Goal: Task Accomplishment & Management: Manage account settings

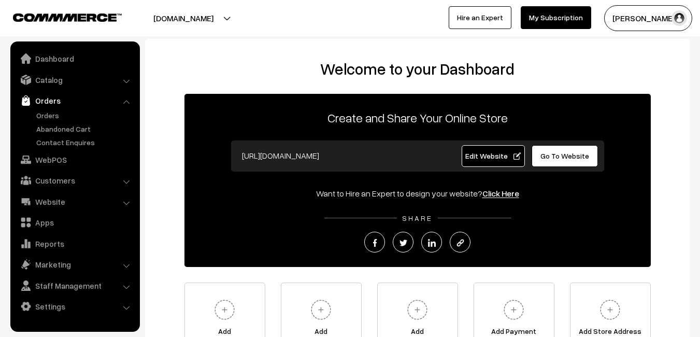
click at [50, 113] on link "Orders" at bounding box center [85, 115] width 103 height 11
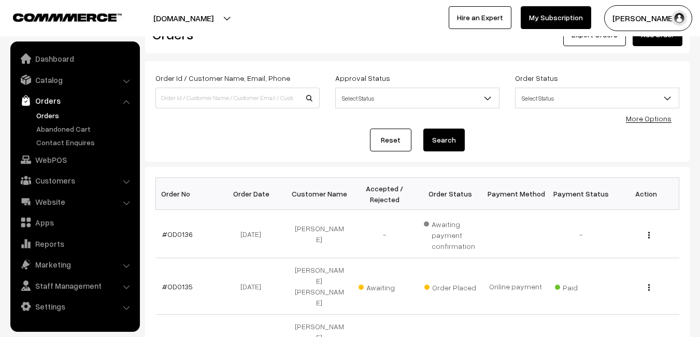
scroll to position [52, 0]
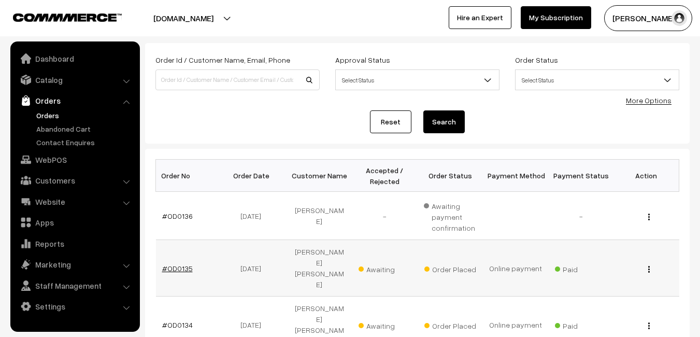
click at [173, 264] on link "#OD0135" at bounding box center [177, 268] width 31 height 9
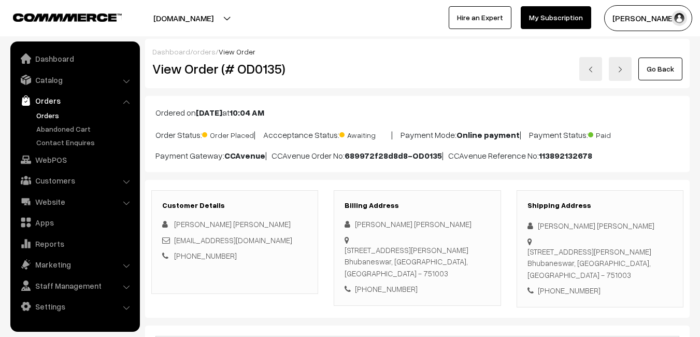
scroll to position [104, 0]
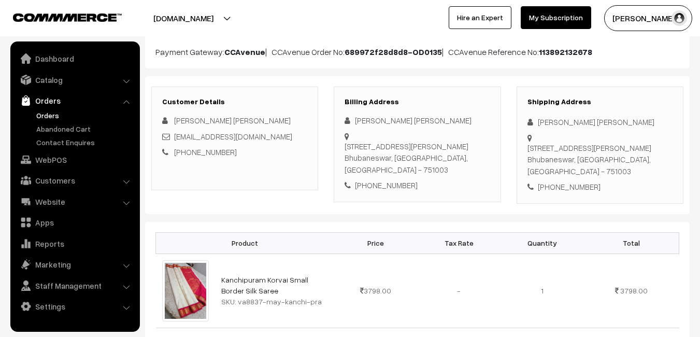
click at [56, 117] on link "Orders" at bounding box center [85, 115] width 103 height 11
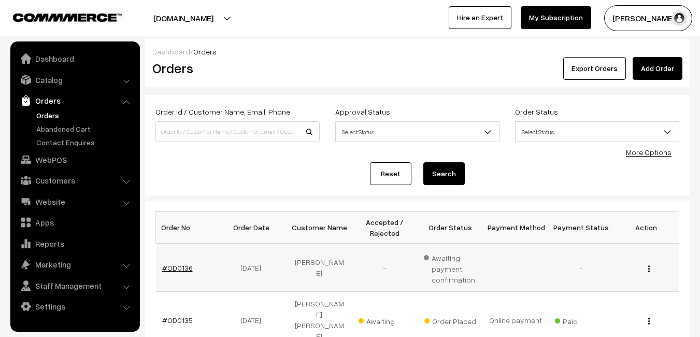
click at [170, 265] on link "#OD0136" at bounding box center [177, 267] width 31 height 9
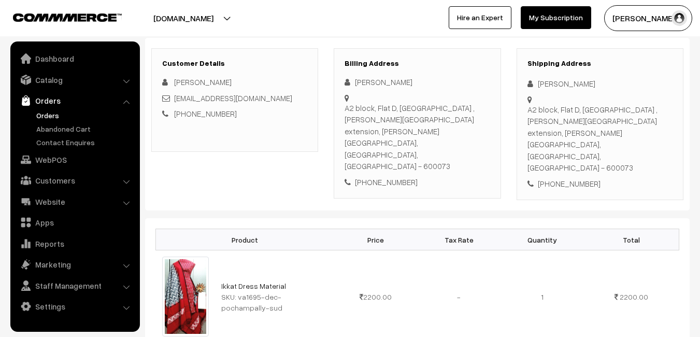
scroll to position [104, 0]
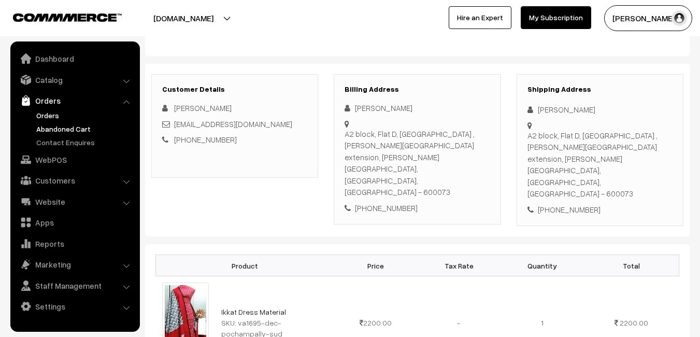
click at [71, 131] on link "Abandoned Cart" at bounding box center [85, 128] width 103 height 11
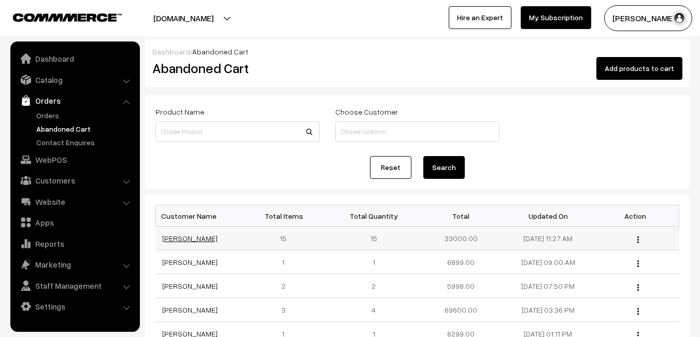
click at [168, 238] on link "[PERSON_NAME]" at bounding box center [189, 238] width 55 height 9
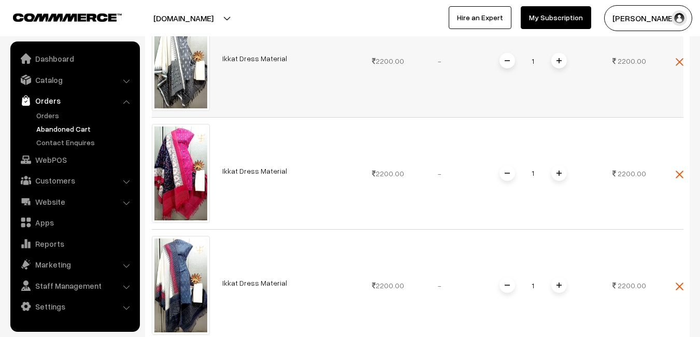
scroll to position [311, 0]
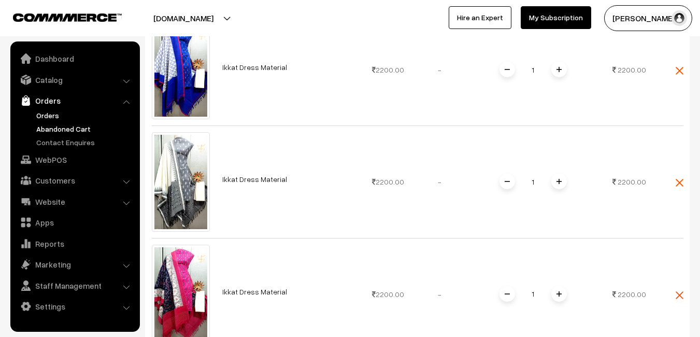
click at [50, 114] on link "Orders" at bounding box center [85, 115] width 103 height 11
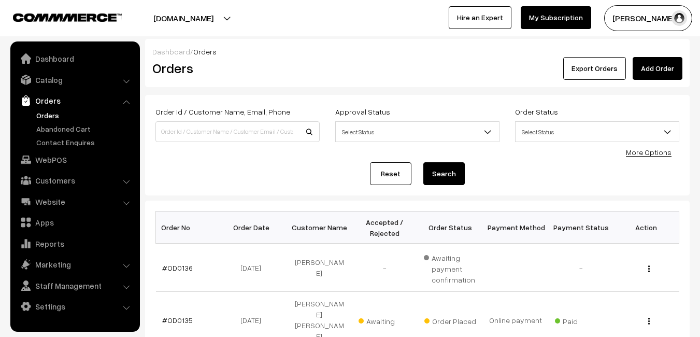
click at [619, 13] on button "[PERSON_NAME]" at bounding box center [648, 18] width 88 height 26
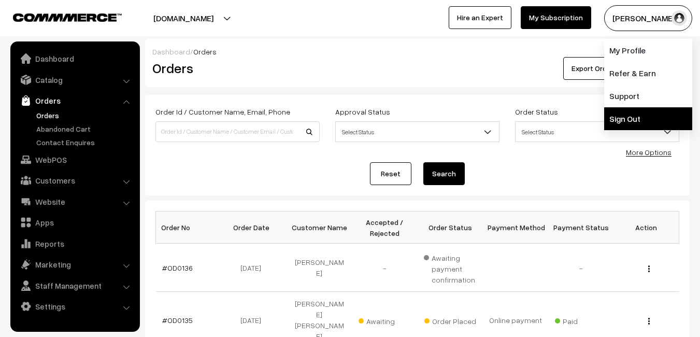
click at [618, 119] on link "Sign Out" at bounding box center [648, 118] width 88 height 23
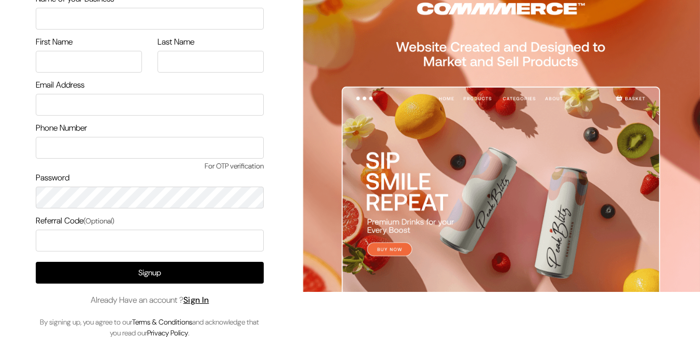
scroll to position [55, 0]
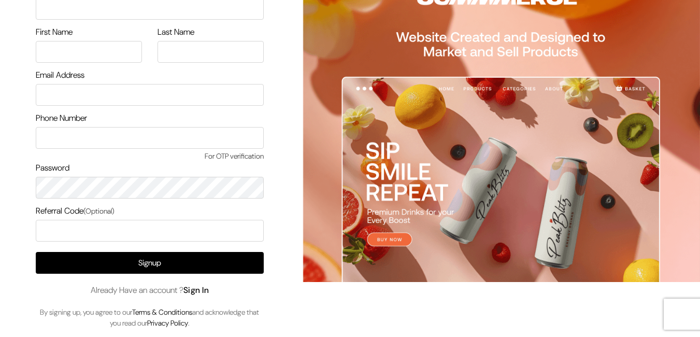
click at [206, 289] on link "Sign In" at bounding box center [196, 289] width 26 height 11
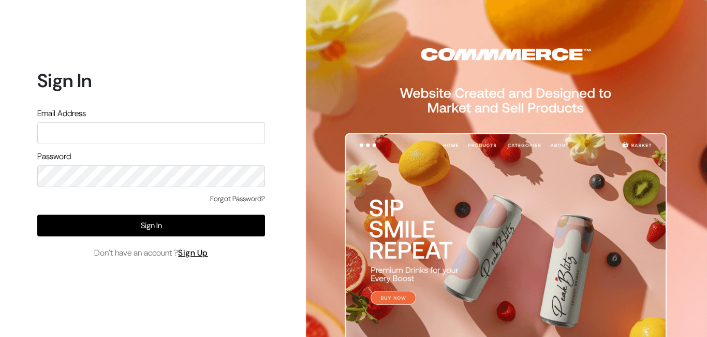
click at [128, 129] on input "text" at bounding box center [151, 133] width 228 height 22
type input "ksnaturals9@gmail.com"
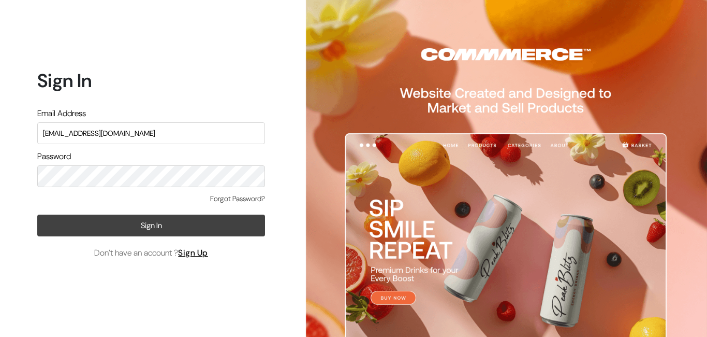
click at [168, 225] on button "Sign In" at bounding box center [151, 225] width 228 height 22
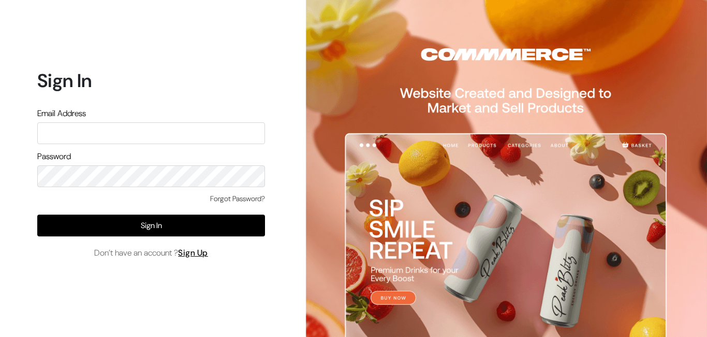
click at [122, 139] on input "text" at bounding box center [151, 133] width 228 height 22
type input "ksnaturals9@gmail.com"
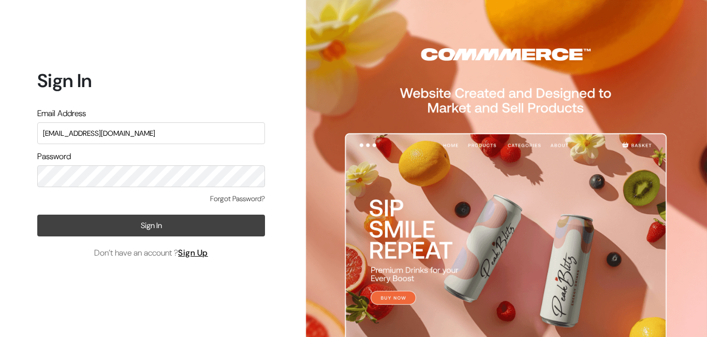
click at [171, 224] on button "Sign In" at bounding box center [151, 225] width 228 height 22
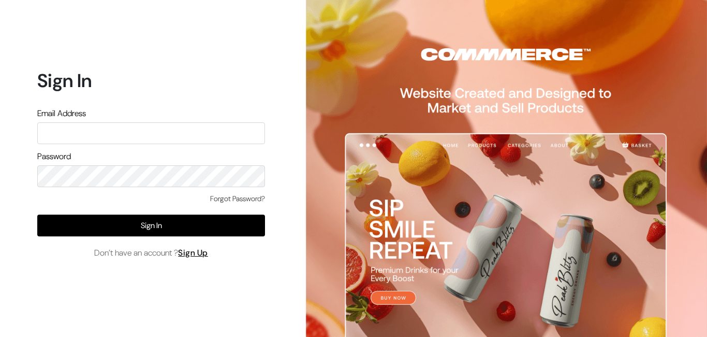
click at [81, 130] on input "text" at bounding box center [151, 133] width 228 height 22
type input "ksnaturals9@gmail.com"
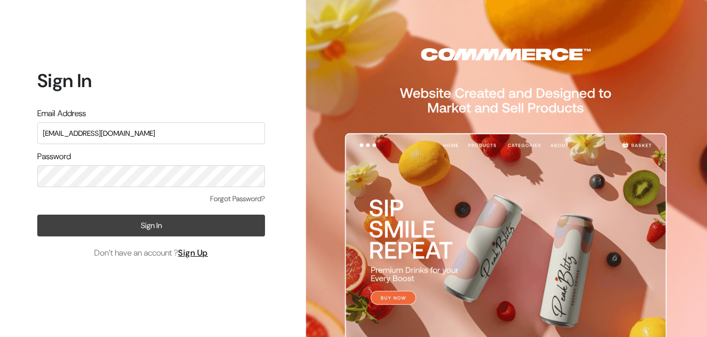
click at [143, 224] on button "Sign In" at bounding box center [151, 225] width 228 height 22
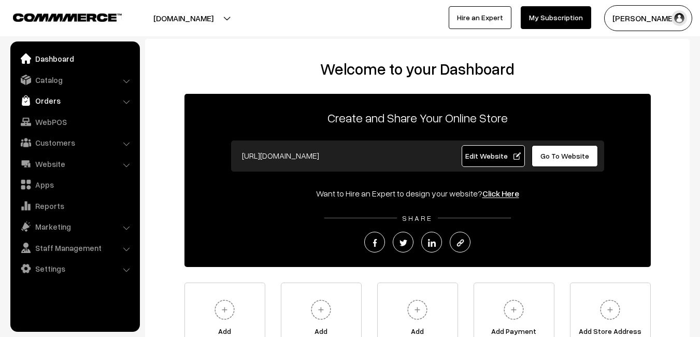
click at [56, 104] on link "Orders" at bounding box center [74, 100] width 123 height 19
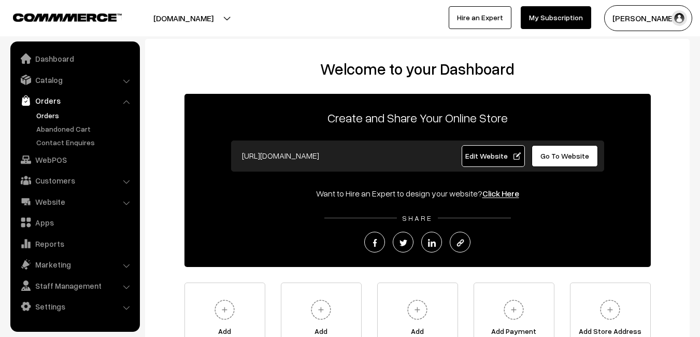
click at [54, 119] on link "Orders" at bounding box center [85, 115] width 103 height 11
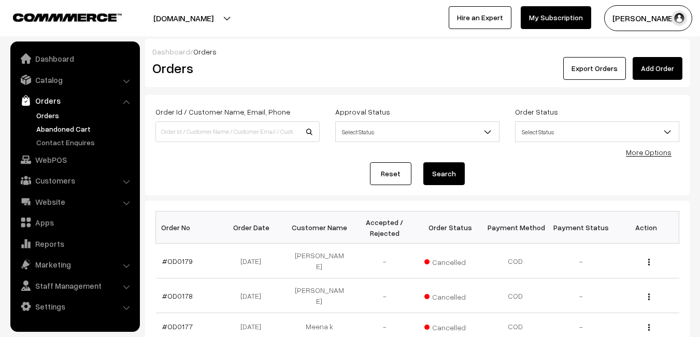
click at [54, 127] on link "Abandoned Cart" at bounding box center [85, 128] width 103 height 11
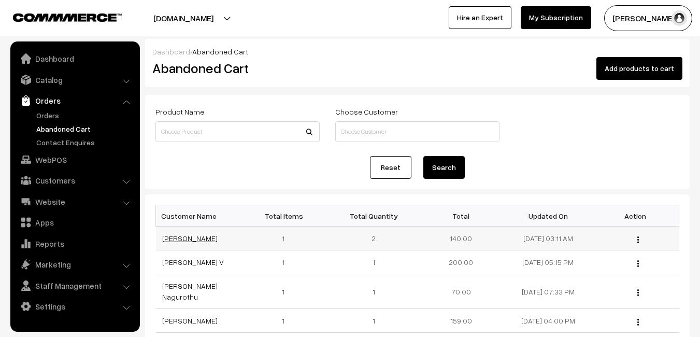
click at [182, 239] on link "Rohit Raj V" at bounding box center [189, 238] width 55 height 9
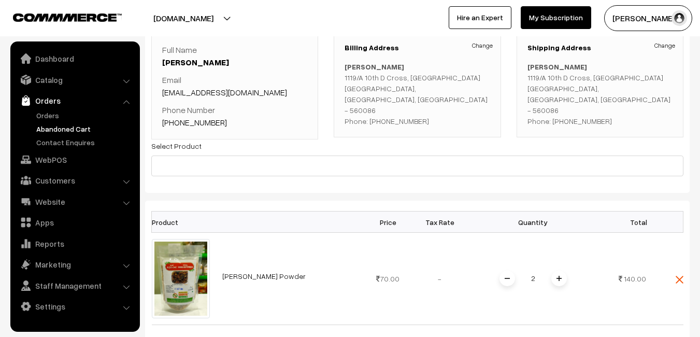
scroll to position [104, 0]
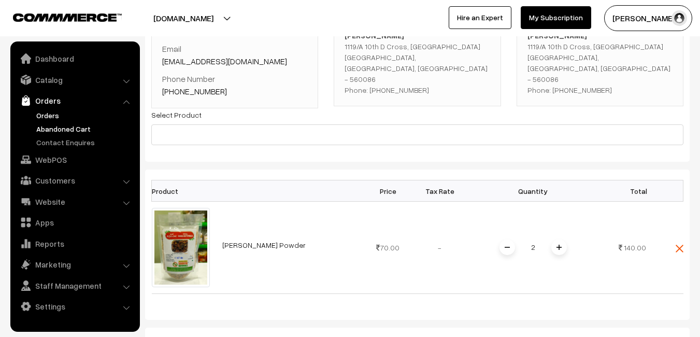
click at [53, 115] on link "Orders" at bounding box center [85, 115] width 103 height 11
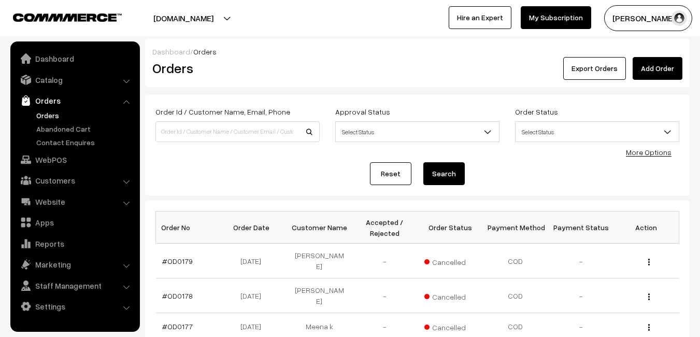
click at [650, 21] on button "Radha Krishna" at bounding box center [648, 18] width 88 height 26
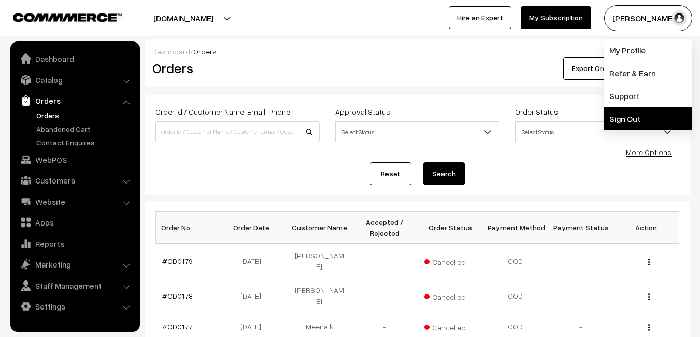
click at [644, 112] on link "Sign Out" at bounding box center [648, 118] width 88 height 23
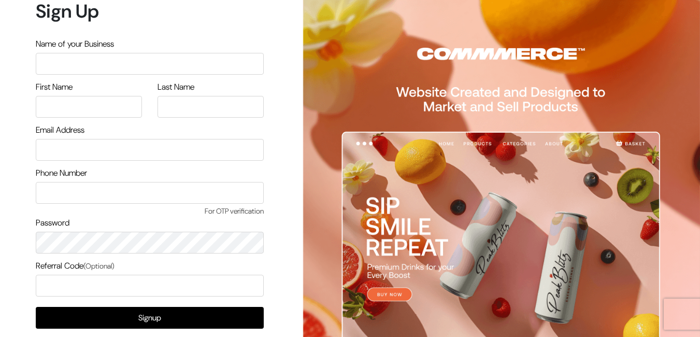
scroll to position [55, 0]
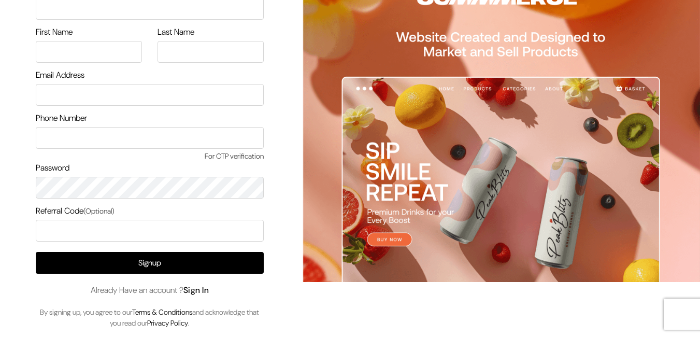
click at [207, 286] on link "Sign In" at bounding box center [196, 289] width 26 height 11
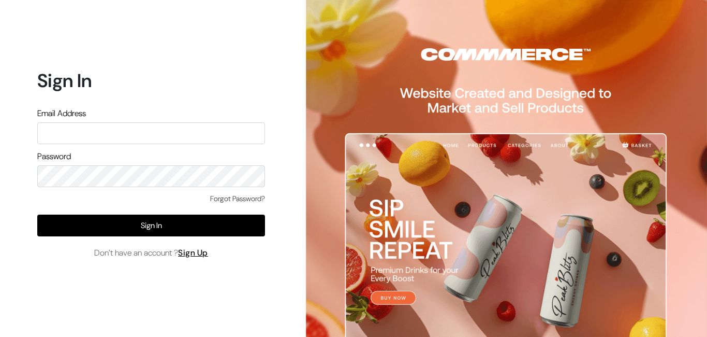
click at [172, 132] on input "text" at bounding box center [151, 133] width 228 height 22
type input "k"
type input "uppadasarees999@gmail.com"
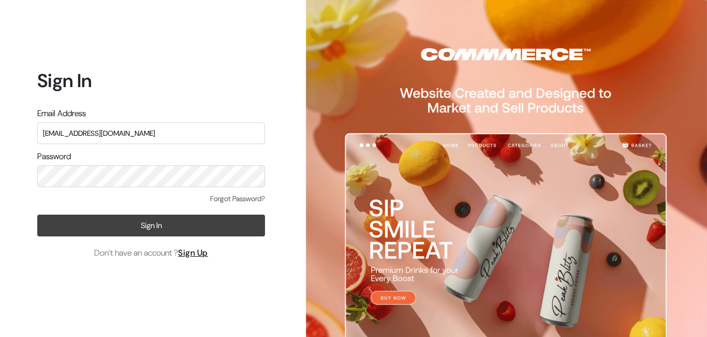
click at [172, 223] on button "Sign In" at bounding box center [151, 225] width 228 height 22
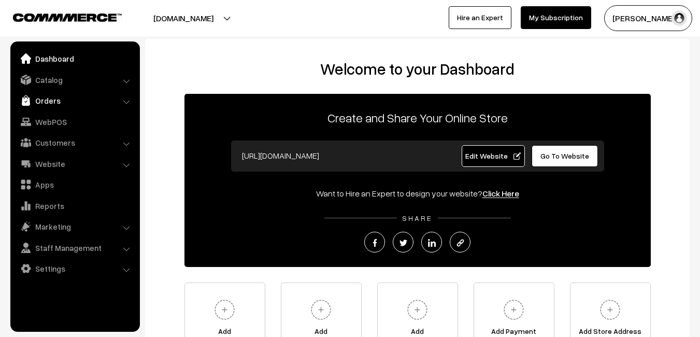
click at [77, 100] on link "Orders" at bounding box center [74, 100] width 123 height 19
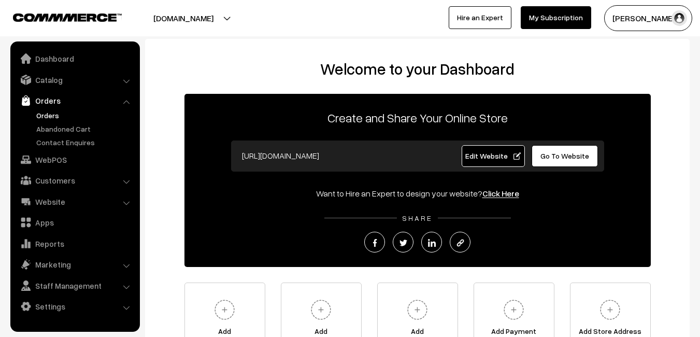
click at [52, 113] on link "Orders" at bounding box center [85, 115] width 103 height 11
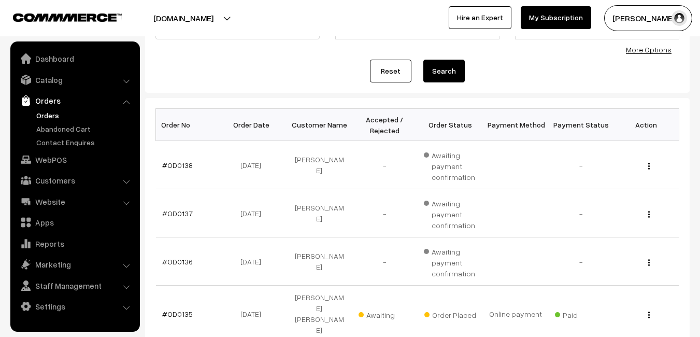
scroll to position [104, 0]
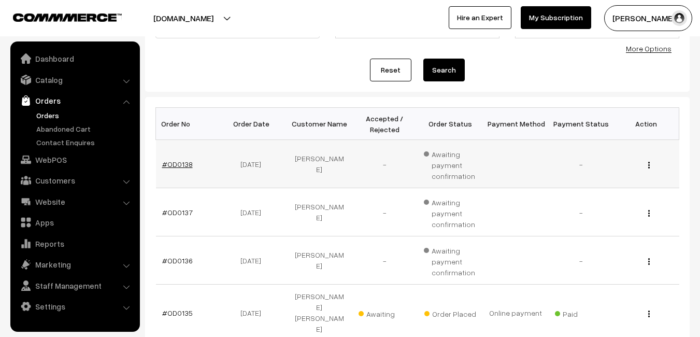
click at [179, 164] on link "#OD0138" at bounding box center [177, 164] width 31 height 9
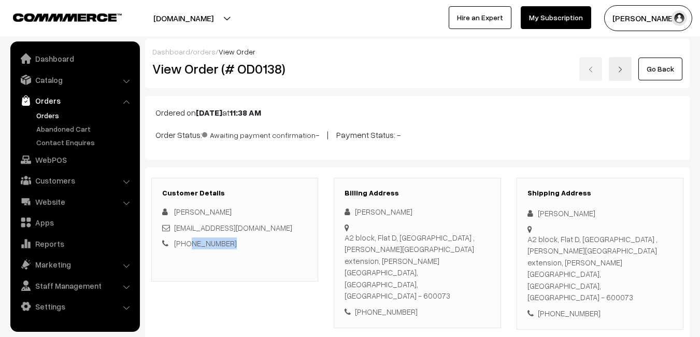
drag, startPoint x: 226, startPoint y: 242, endPoint x: 187, endPoint y: 243, distance: 38.8
click at [187, 243] on div "[PHONE_NUMBER]" at bounding box center [234, 243] width 145 height 12
